Goal: Task Accomplishment & Management: Manage account settings

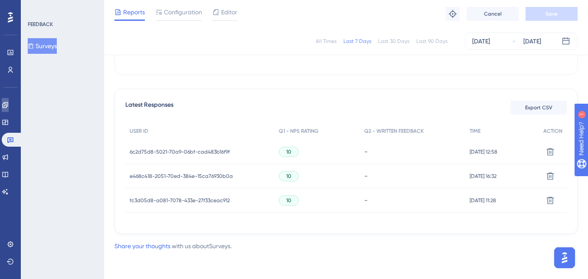
click at [7, 106] on link at bounding box center [5, 105] width 7 height 14
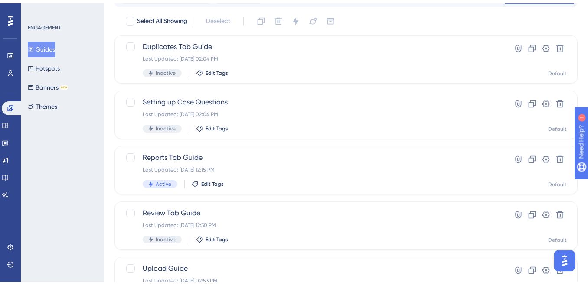
scroll to position [93, 0]
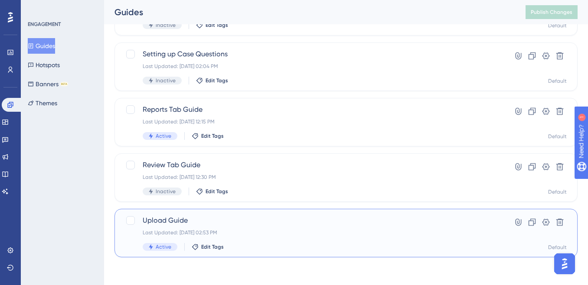
click at [290, 240] on div "Upload Guide Last Updated: [DATE] 02:53 PM Active Edit Tags" at bounding box center [311, 234] width 337 height 36
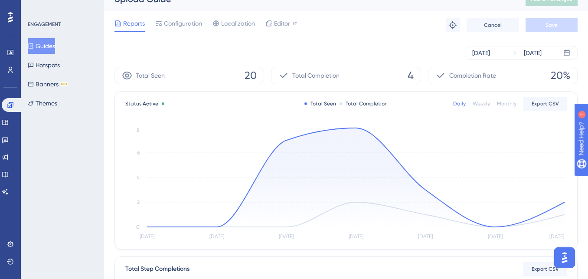
scroll to position [16, 0]
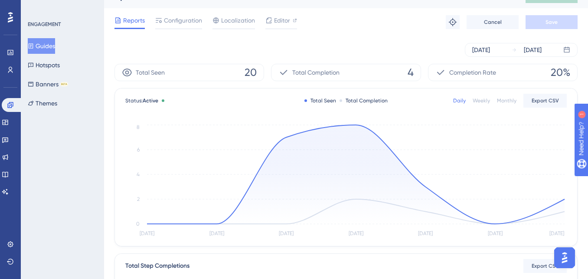
click at [356, 125] on icon at bounding box center [356, 174] width 418 height 99
click at [357, 126] on circle at bounding box center [356, 124] width 7 height 7
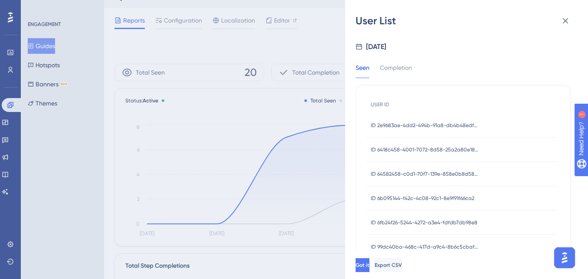
click at [454, 151] on span "ID 6418c458-4001-7072-8d58-25a2a80e1825" at bounding box center [425, 149] width 108 height 7
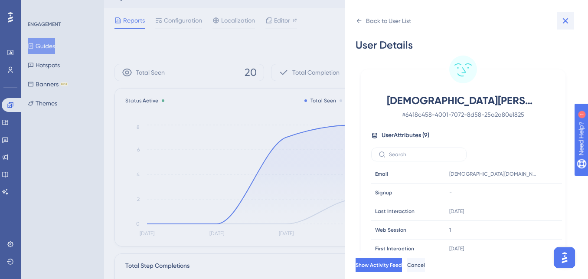
click at [566, 23] on icon at bounding box center [565, 21] width 10 height 10
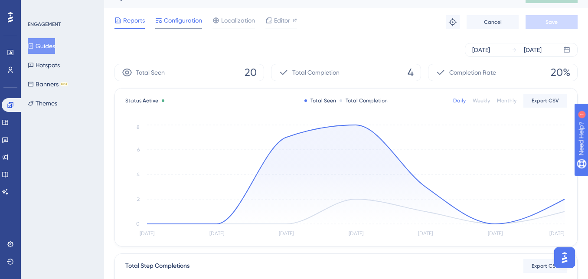
click at [174, 23] on span "Configuration" at bounding box center [183, 20] width 38 height 10
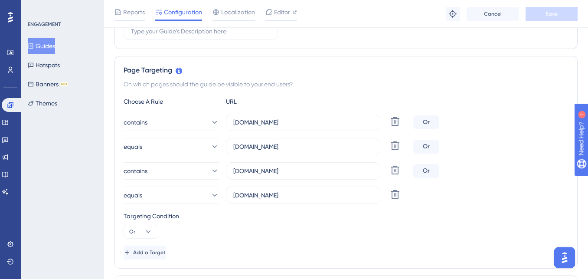
scroll to position [168, 0]
click at [396, 146] on icon at bounding box center [395, 146] width 10 height 10
type input "[DOMAIN_NAME]"
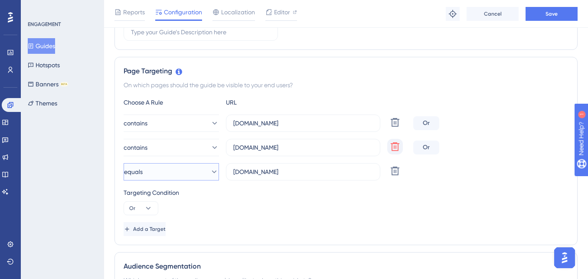
click at [178, 172] on button "equals" at bounding box center [171, 171] width 95 height 17
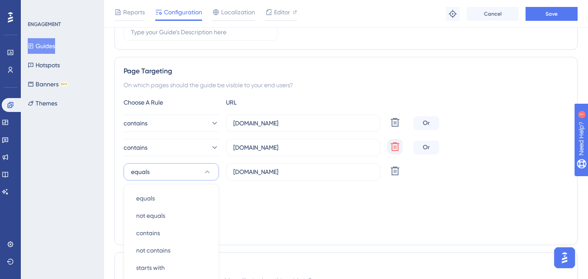
scroll to position [278, 0]
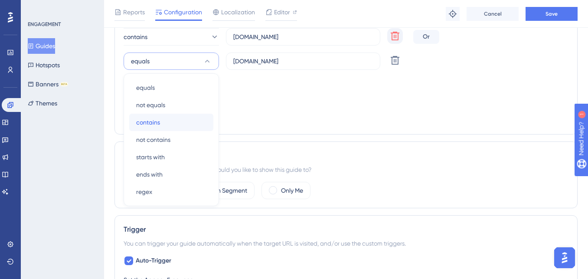
click at [160, 118] on div "contains contains" at bounding box center [171, 122] width 70 height 17
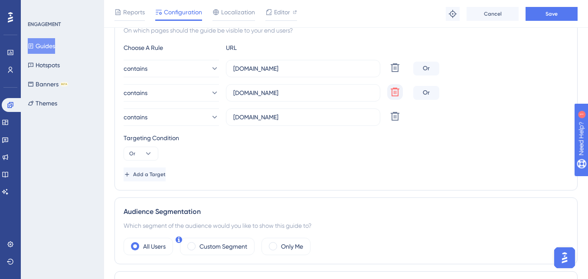
scroll to position [209, 0]
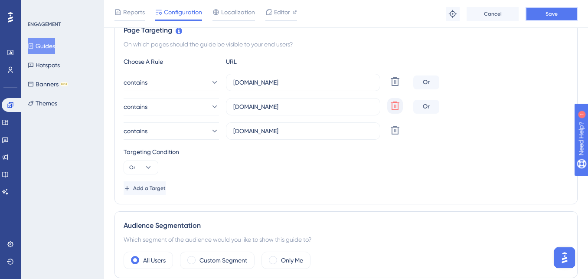
click at [556, 12] on span "Save" at bounding box center [552, 13] width 12 height 7
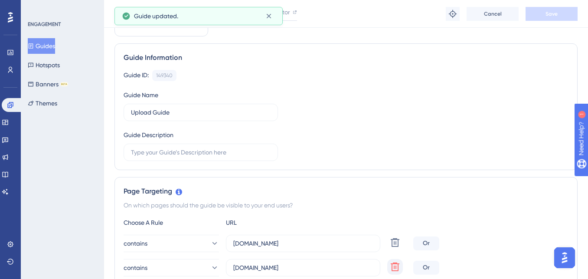
scroll to position [0, 0]
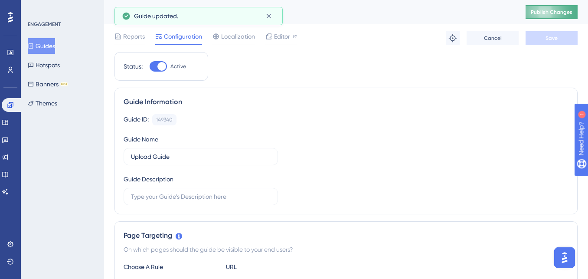
click at [544, 15] on button "Publish Changes" at bounding box center [552, 12] width 52 height 14
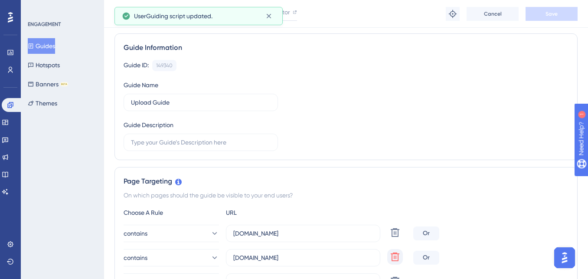
scroll to position [0, 0]
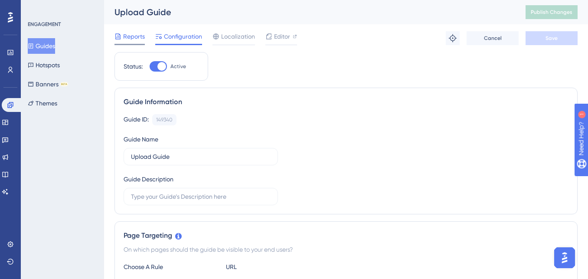
click at [132, 39] on span "Reports" at bounding box center [134, 36] width 22 height 10
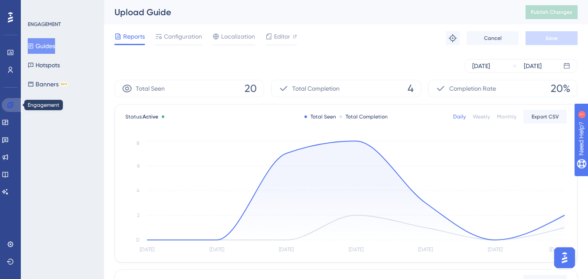
click at [10, 103] on icon at bounding box center [10, 105] width 6 height 6
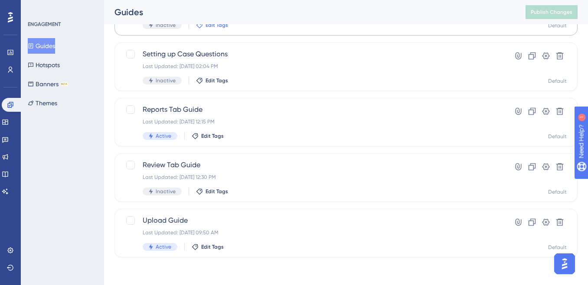
scroll to position [92, 0]
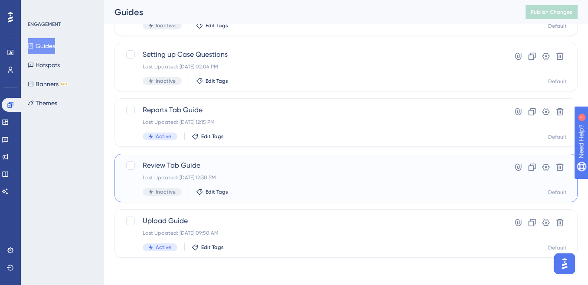
click at [269, 165] on span "Review Tab Guide" at bounding box center [311, 165] width 337 height 10
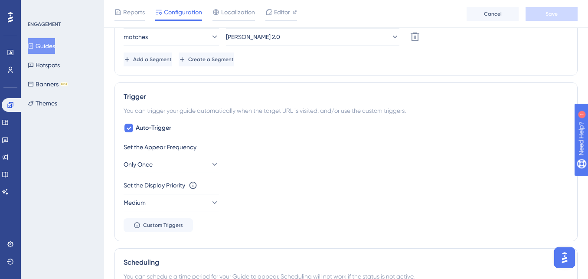
scroll to position [375, 0]
click at [128, 126] on icon at bounding box center [128, 127] width 5 height 7
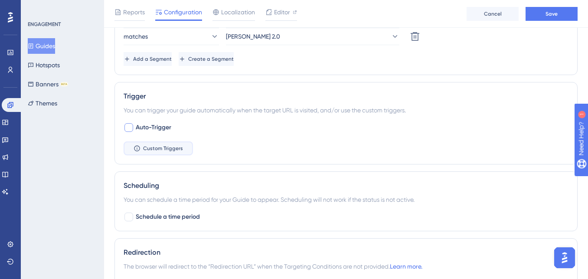
click at [154, 151] on span "Custom Triggers" at bounding box center [163, 148] width 40 height 7
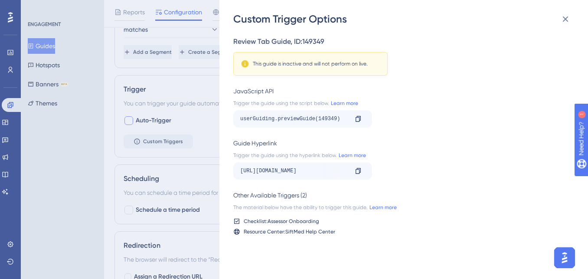
scroll to position [373, 0]
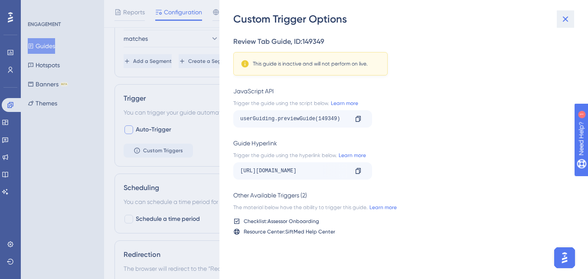
click at [567, 22] on icon at bounding box center [565, 19] width 10 height 10
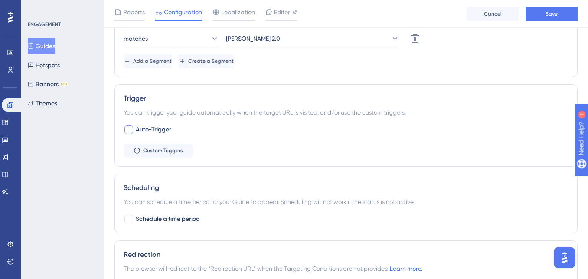
click at [131, 134] on div at bounding box center [129, 129] width 10 height 10
checkbox input "true"
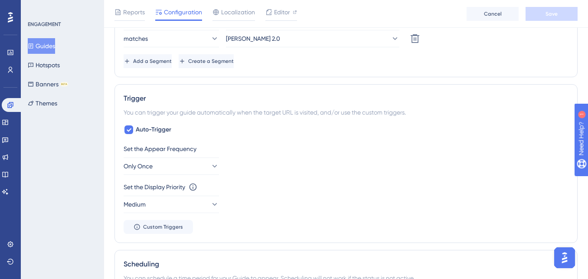
scroll to position [383, 0]
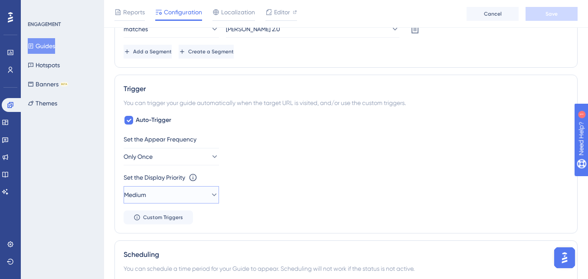
click at [177, 197] on button "Medium" at bounding box center [171, 194] width 95 height 17
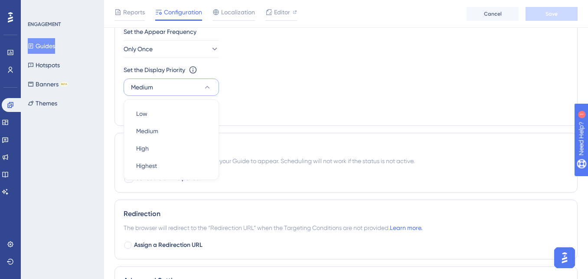
click at [74, 151] on div "ENGAGEMENT Guides Hotspots Banners BETA Themes" at bounding box center [62, 139] width 83 height 279
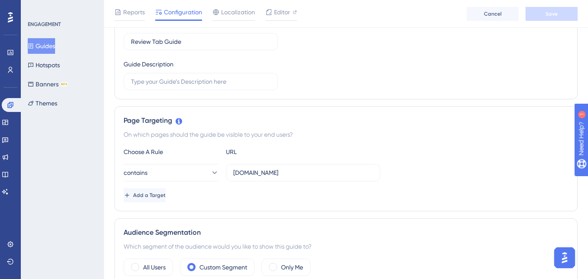
scroll to position [90, 0]
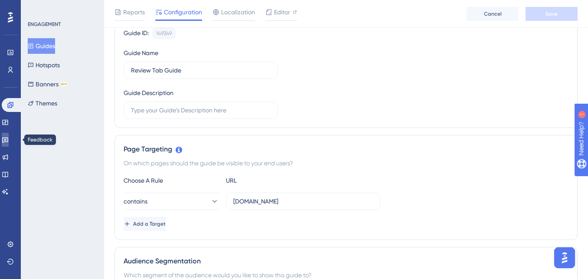
click at [9, 141] on link at bounding box center [5, 140] width 7 height 14
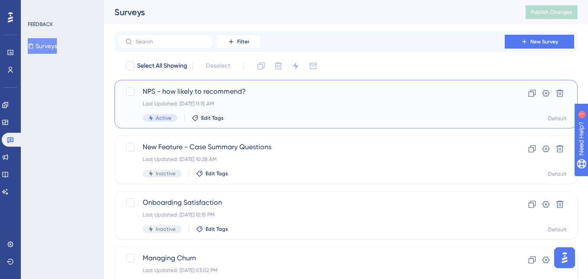
click at [193, 95] on span "NPS - how likely to recommend?" at bounding box center [311, 91] width 337 height 10
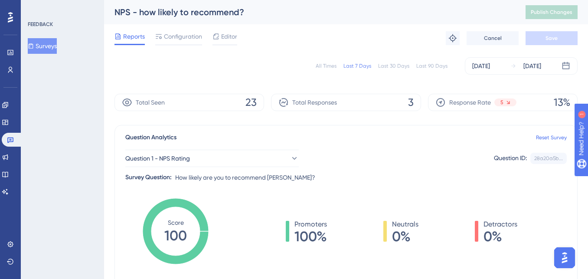
click at [395, 68] on div "Last 30 Days" at bounding box center [393, 65] width 31 height 7
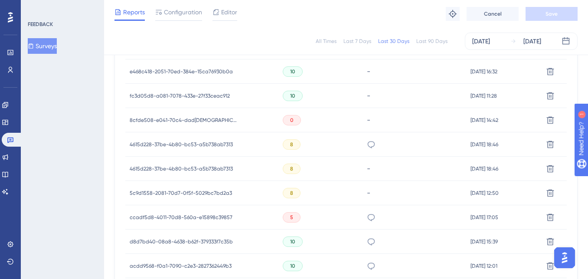
scroll to position [315, 0]
click at [185, 118] on span "8cfde508-e041-70c4-dad[DEMOGRAPHIC_DATA]-df5a008de37d" at bounding box center [184, 120] width 108 height 7
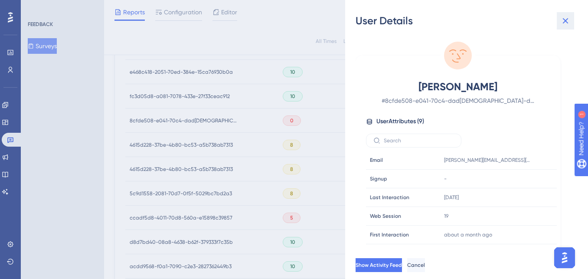
click at [566, 22] on icon at bounding box center [566, 21] width 6 height 6
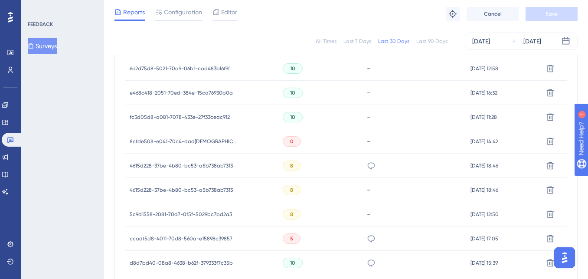
scroll to position [296, 0]
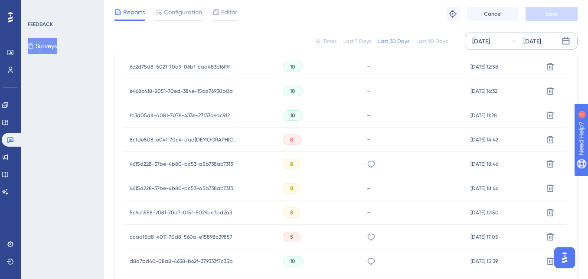
click at [490, 40] on div "[DATE]" at bounding box center [481, 41] width 18 height 10
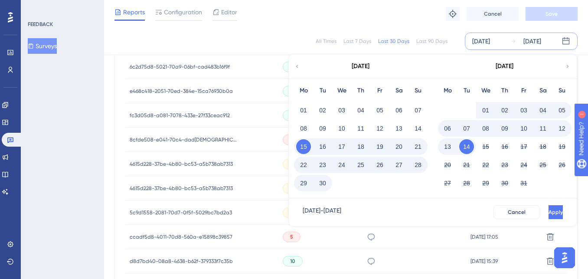
click at [331, 21] on div "Reports Configuration Editor Troubleshoot Cancel Save" at bounding box center [346, 14] width 484 height 28
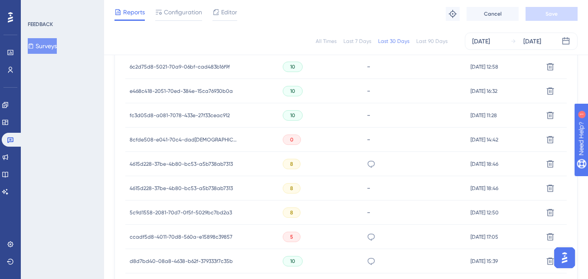
click at [329, 45] on div "All Times Last 7 Days Last 30 Days Last 90 Days [DATE] [DATE]" at bounding box center [346, 41] width 463 height 17
click at [326, 40] on div "All Times" at bounding box center [326, 41] width 21 height 7
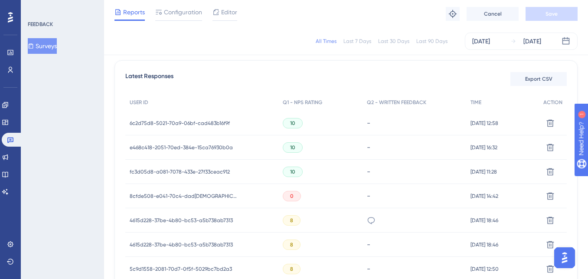
scroll to position [244, 0]
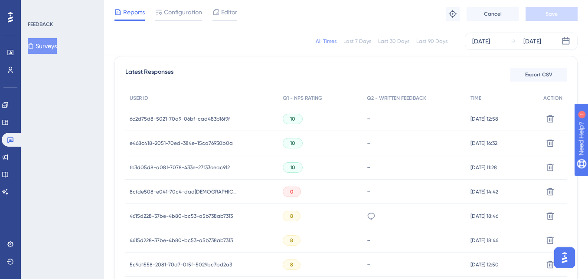
click at [160, 117] on span "6c2d75d8-5021-70a9-06bf-cad483b16f9f" at bounding box center [180, 118] width 100 height 7
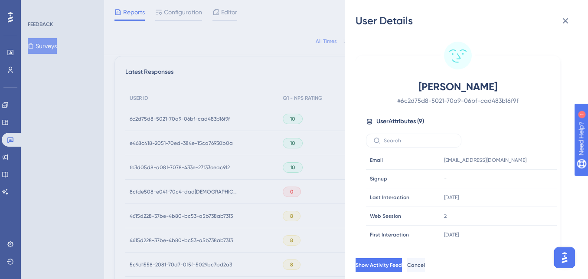
click at [160, 137] on div "User Details [PERSON_NAME] # 6c2d75d8-5021-70a9-06bf-cad483b16f9f User Attribut…" at bounding box center [294, 139] width 588 height 279
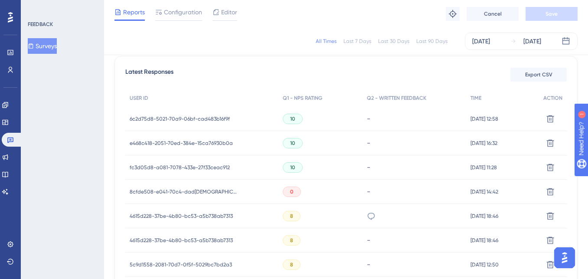
click at [158, 143] on span "e468c418-2051-70ed-384e-15ca76930b0a" at bounding box center [181, 143] width 103 height 7
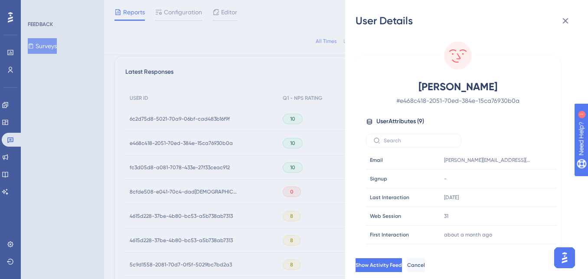
click at [151, 165] on div "User Details [PERSON_NAME] # e468c418-2051-70ed-384e-15ca76930b0a User Attribut…" at bounding box center [294, 139] width 588 height 279
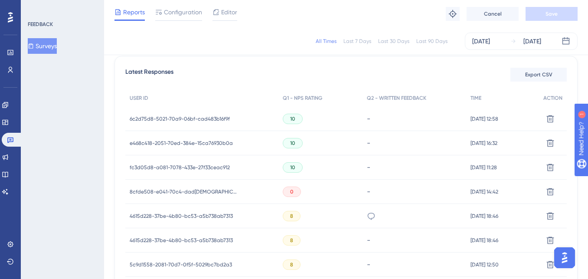
click at [151, 165] on span "fc3d05d8-a081-7078-433e-27f33ceac912" at bounding box center [180, 167] width 100 height 7
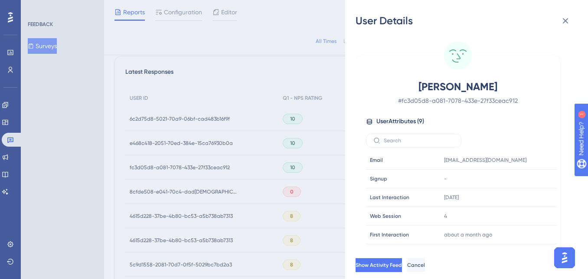
click at [189, 186] on div "User Details [PERSON_NAME] # fc3d05d8-a081-7078-433e-27f33ceac912 User Attribut…" at bounding box center [294, 139] width 588 height 279
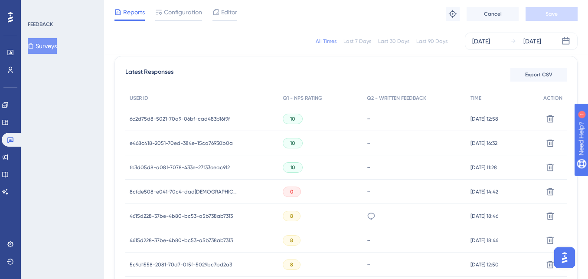
click at [169, 192] on span "8cfde508-e041-70c4-dad[DEMOGRAPHIC_DATA]-df5a008de37d" at bounding box center [184, 191] width 108 height 7
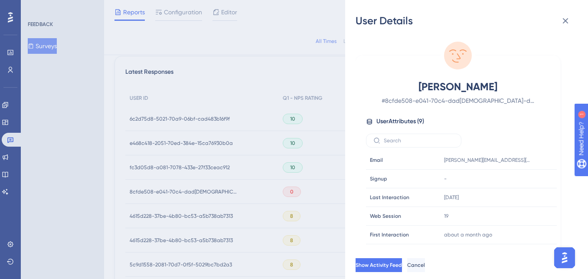
click at [99, 169] on div "User Details [PERSON_NAME] # 8cfde508-e041-70c4-dad[DEMOGRAPHIC_DATA]-df5a008de…" at bounding box center [294, 139] width 588 height 279
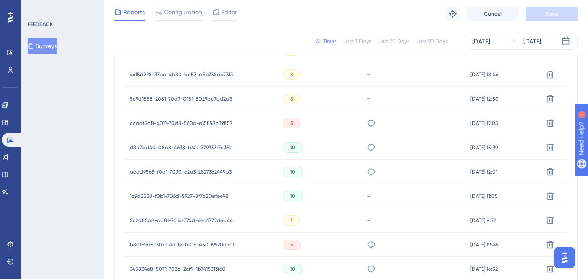
scroll to position [0, 0]
